Goal: Transaction & Acquisition: Subscribe to service/newsletter

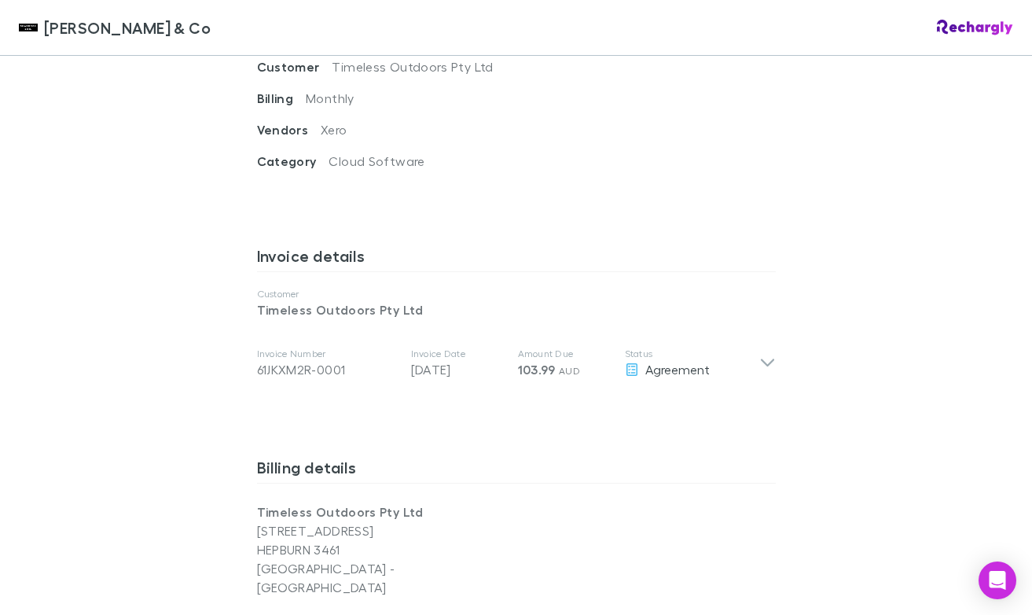
scroll to position [629, 0]
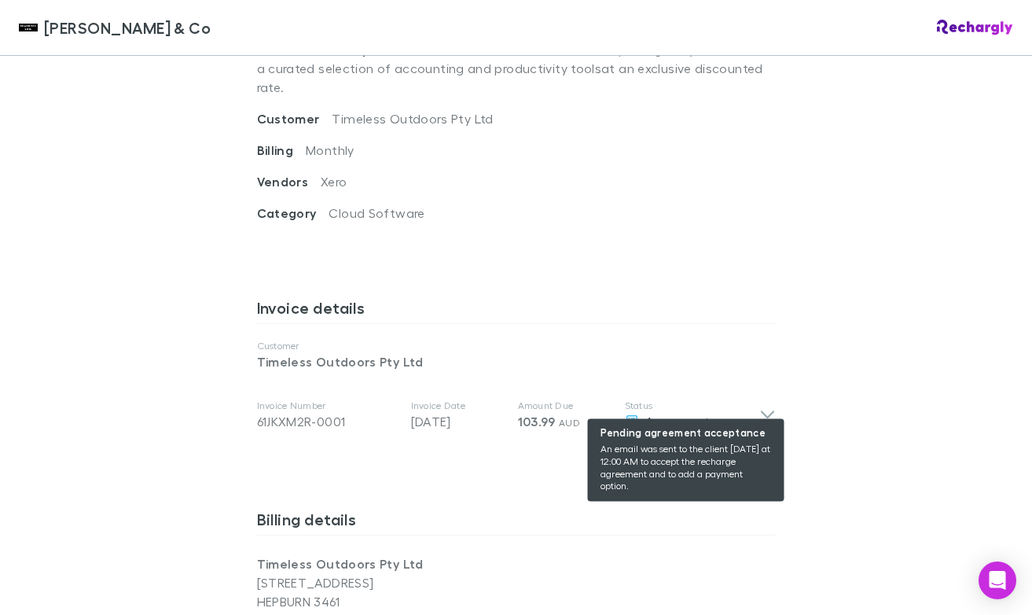
click at [710, 412] on div "Agreement" at bounding box center [692, 421] width 134 height 19
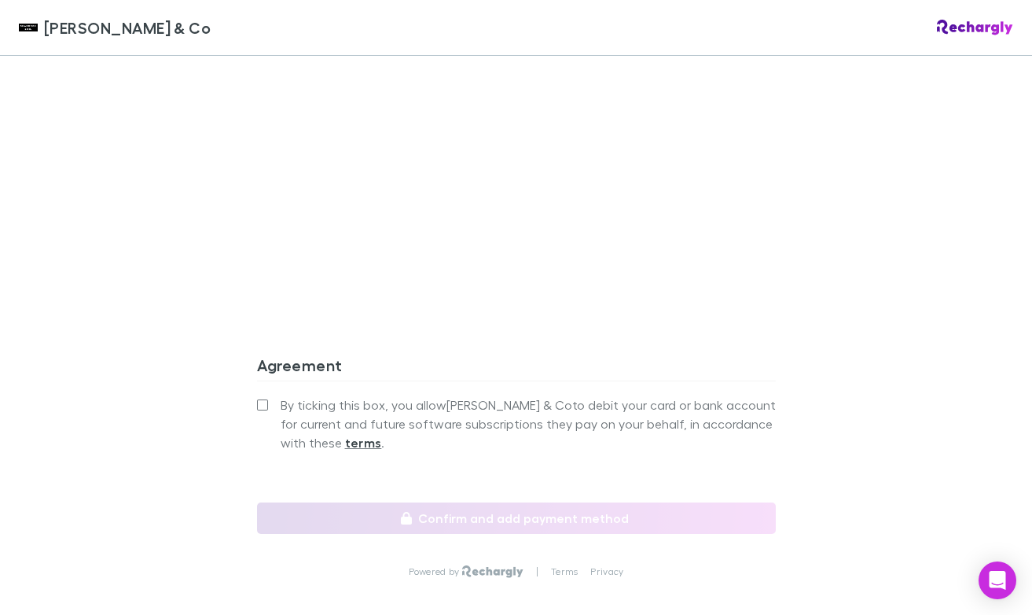
scroll to position [1624, 0]
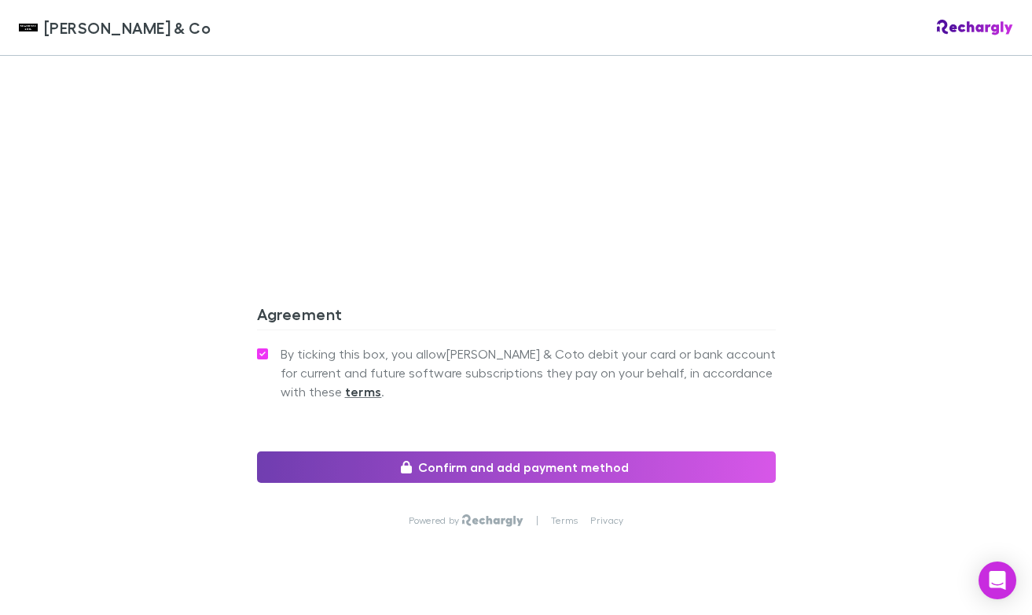
click at [547, 451] on button "Confirm and add payment method" at bounding box center [516, 466] width 519 height 31
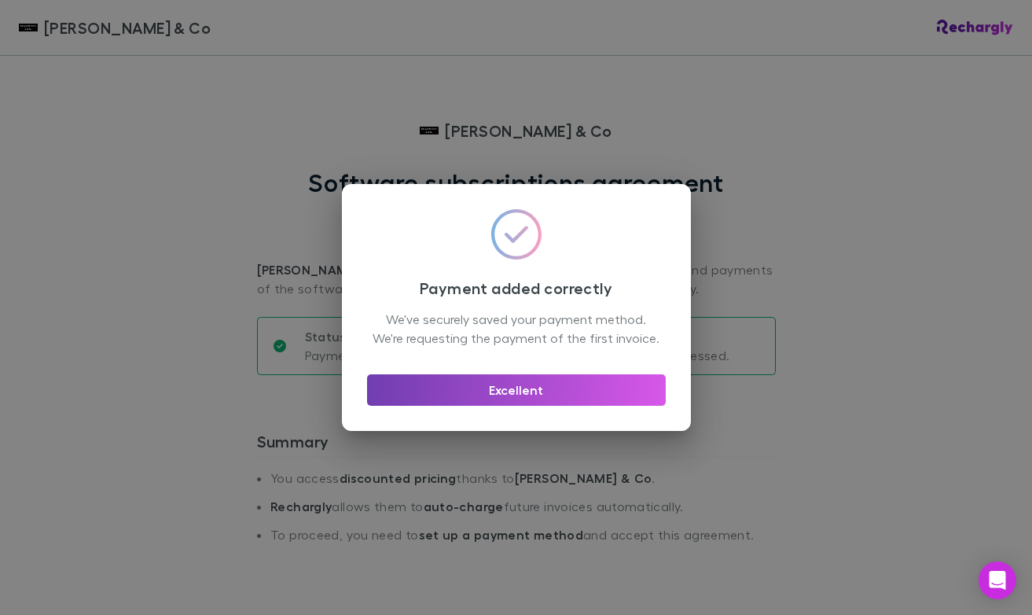
click at [524, 402] on button "Excellent" at bounding box center [516, 389] width 299 height 31
